Goal: Information Seeking & Learning: Learn about a topic

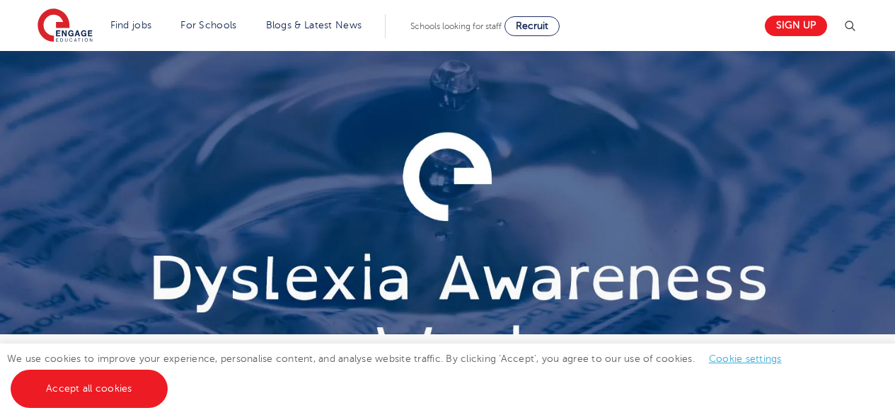
scroll to position [221, 0]
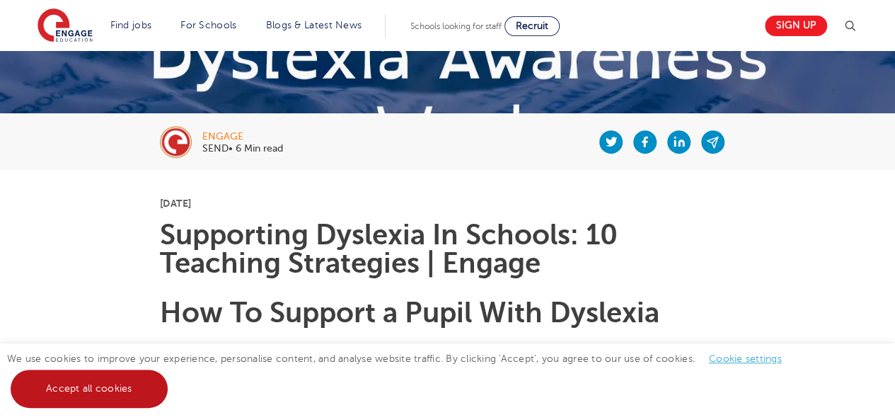
click at [108, 381] on link "Accept all cookies" at bounding box center [89, 388] width 157 height 38
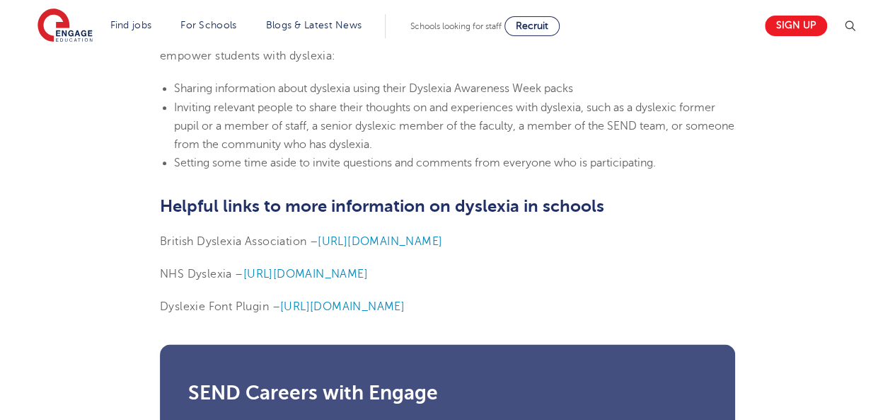
scroll to position [3617, 0]
